Goal: Find specific fact: Find specific fact

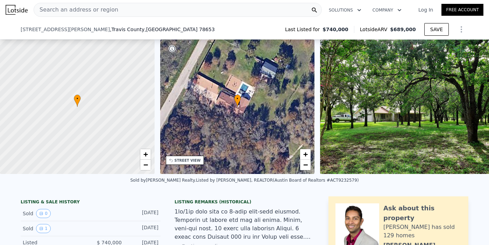
scroll to position [61, 0]
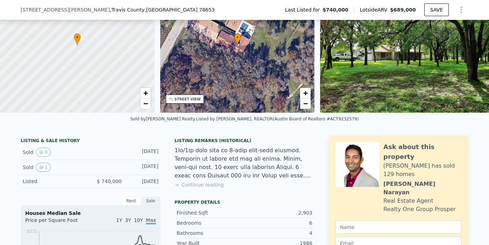
click at [431, 99] on img at bounding box center [409, 45] width 179 height 134
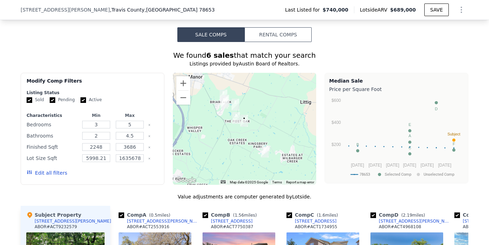
scroll to position [576, 0]
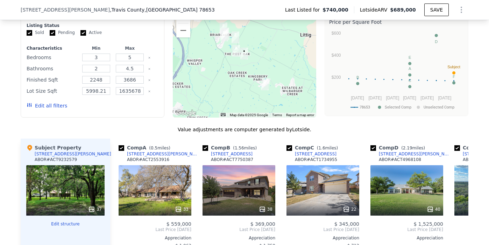
click at [55, 192] on div "37" at bounding box center [65, 190] width 78 height 50
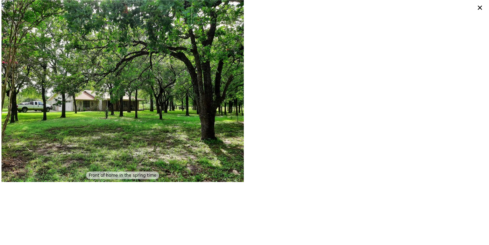
click at [224, 86] on img at bounding box center [122, 91] width 242 height 182
click at [480, 6] on icon at bounding box center [480, 8] width 10 height 10
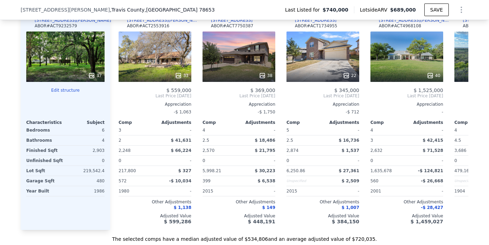
scroll to position [699, 0]
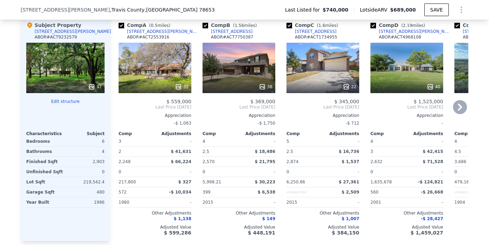
click at [460, 111] on icon at bounding box center [460, 107] width 4 height 7
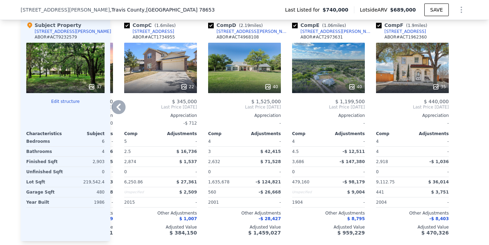
click at [318, 88] on div at bounding box center [328, 86] width 73 height 13
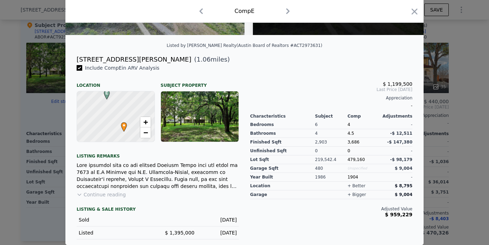
scroll to position [144, 0]
click at [416, 13] on icon "button" at bounding box center [415, 11] width 6 height 6
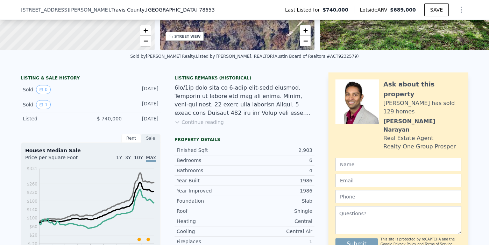
scroll to position [113, 0]
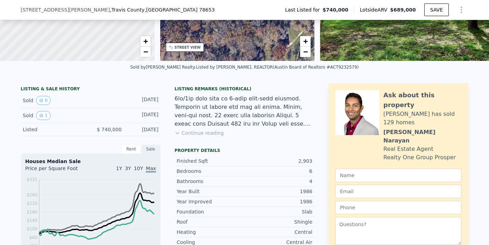
click at [202, 134] on button "Continue reading" at bounding box center [199, 132] width 49 height 7
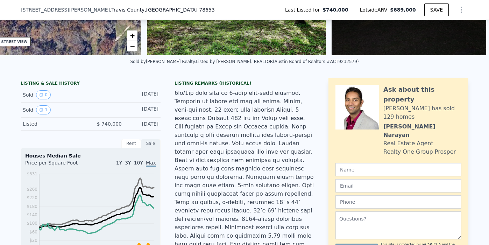
scroll to position [0, 176]
click at [44, 111] on button "1" at bounding box center [43, 109] width 15 height 9
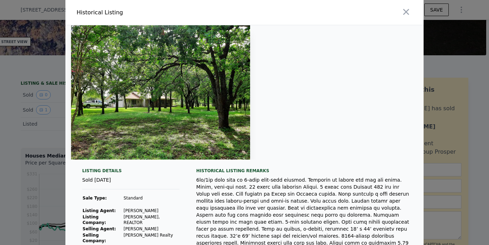
scroll to position [0, 0]
click at [408, 13] on icon "button" at bounding box center [406, 12] width 10 height 10
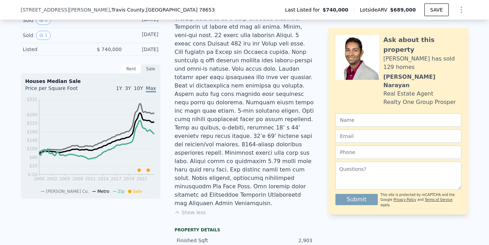
scroll to position [175, 0]
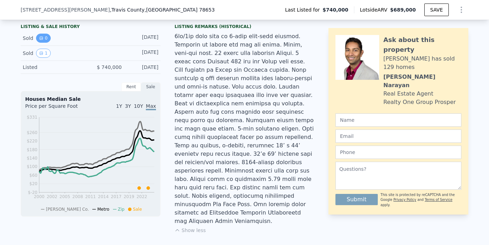
click at [49, 36] on button "0" at bounding box center [43, 38] width 15 height 9
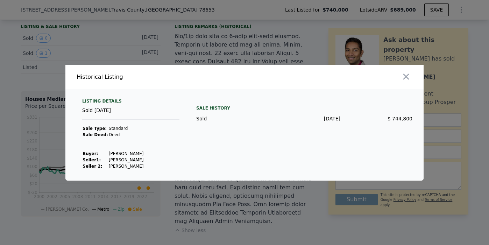
drag, startPoint x: 106, startPoint y: 152, endPoint x: 137, endPoint y: 152, distance: 31.1
click at [137, 152] on td "[PERSON_NAME]" at bounding box center [126, 153] width 36 height 6
copy td "[PERSON_NAME]"
